Goal: Use online tool/utility: Use online tool/utility

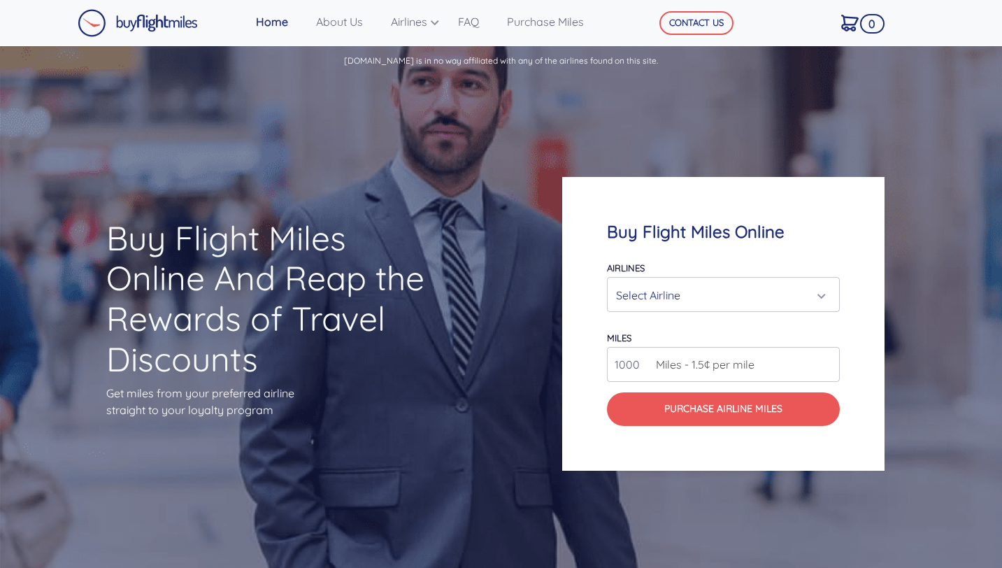
click at [666, 304] on div "Select Airline" at bounding box center [719, 295] width 206 height 27
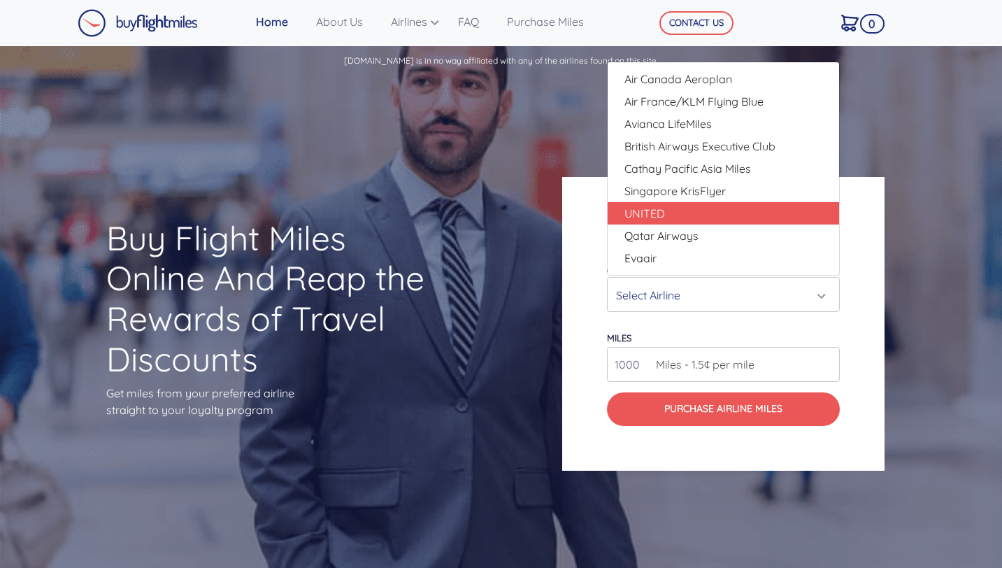
click at [708, 213] on link "UNITED" at bounding box center [724, 213] width 232 height 22
select select "UNITED"
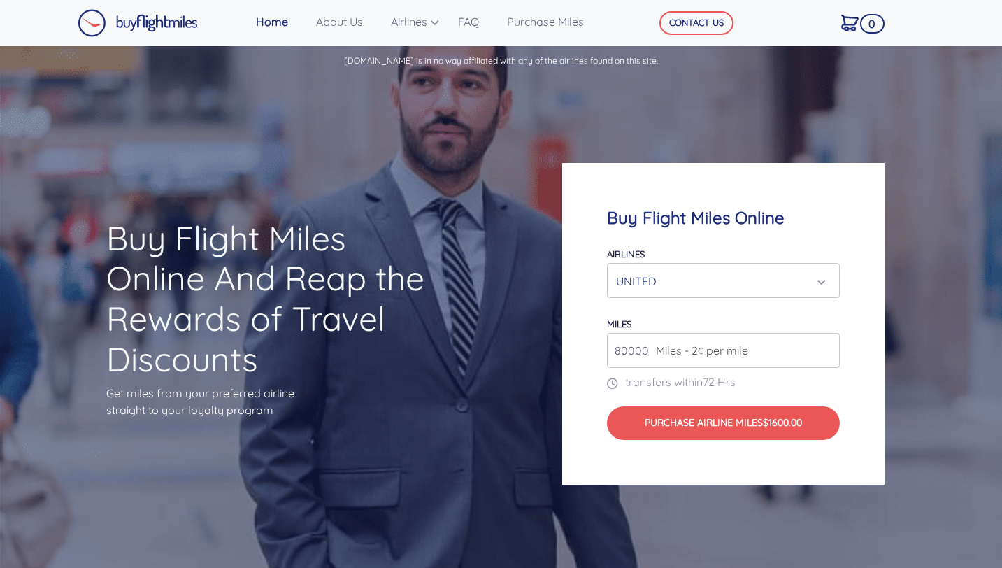
click at [674, 353] on span "Miles - 2¢ per mile" at bounding box center [698, 350] width 99 height 17
click at [745, 361] on input "80000" at bounding box center [723, 350] width 233 height 35
drag, startPoint x: 628, startPoint y: 355, endPoint x: 613, endPoint y: 354, distance: 14.7
click at [613, 354] on input "80000" at bounding box center [723, 350] width 233 height 35
type input "2"
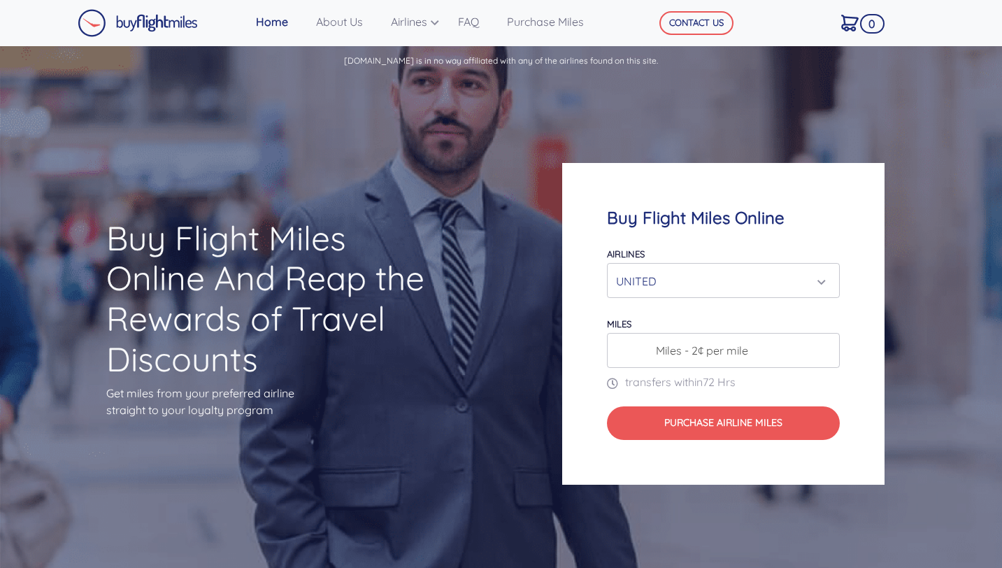
type input "80000"
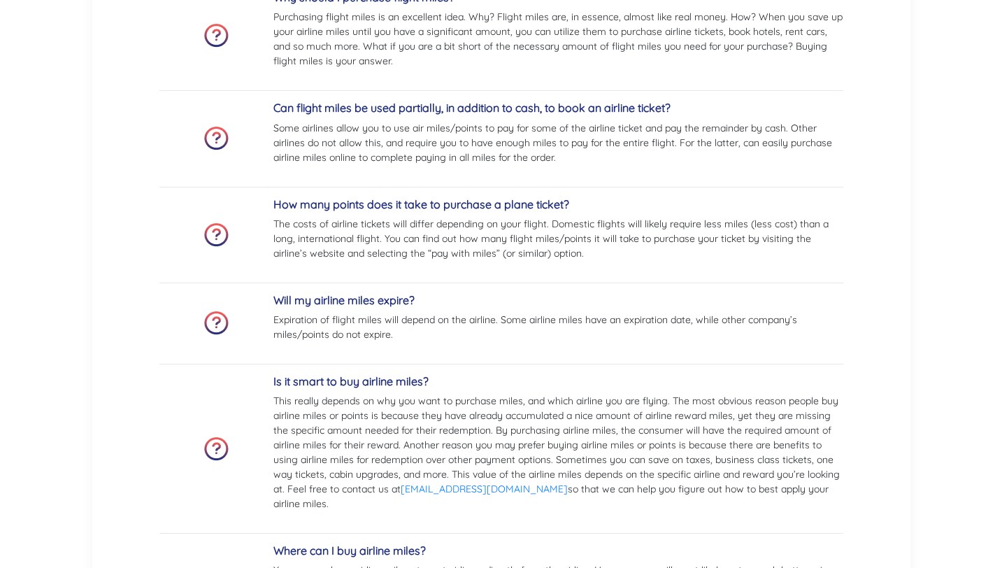
scroll to position [2655, 0]
